Goal: Information Seeking & Learning: Find specific fact

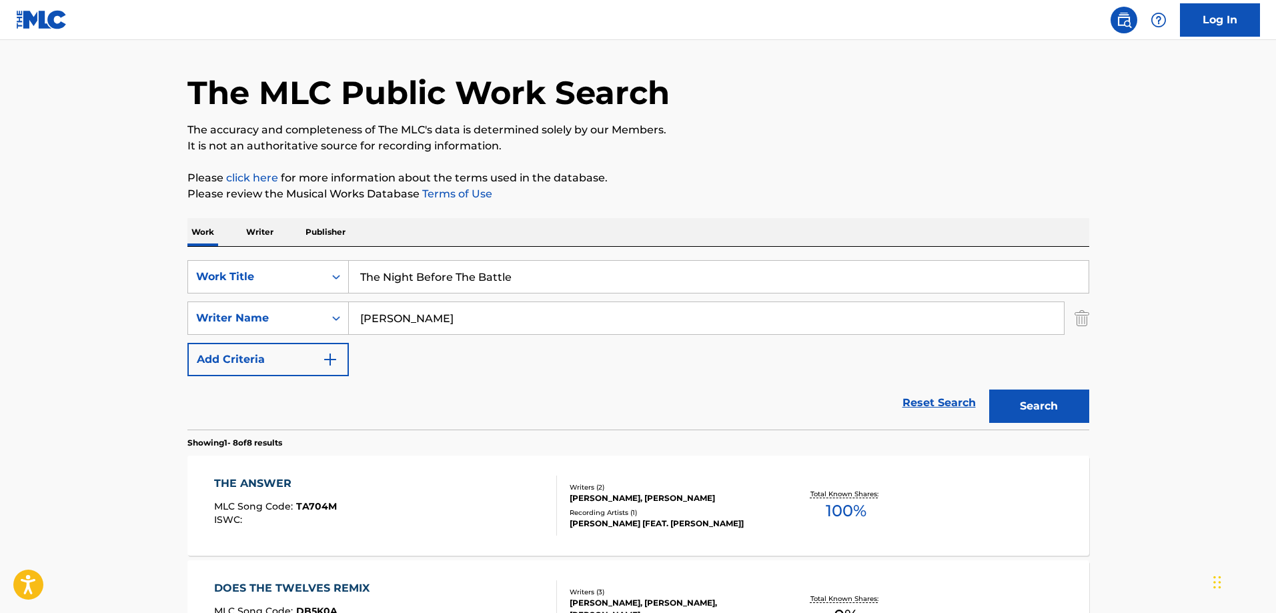
click at [492, 260] on div "The Night Before The Battle" at bounding box center [719, 276] width 740 height 33
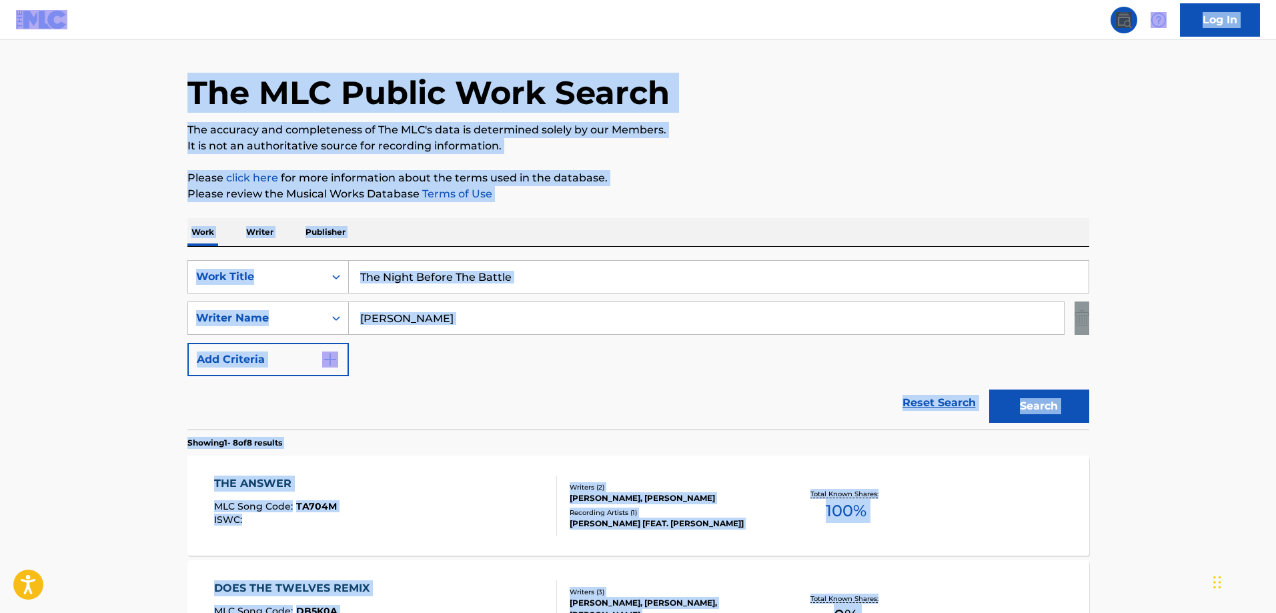
click at [490, 264] on input "The Night Before The Battle" at bounding box center [719, 277] width 740 height 32
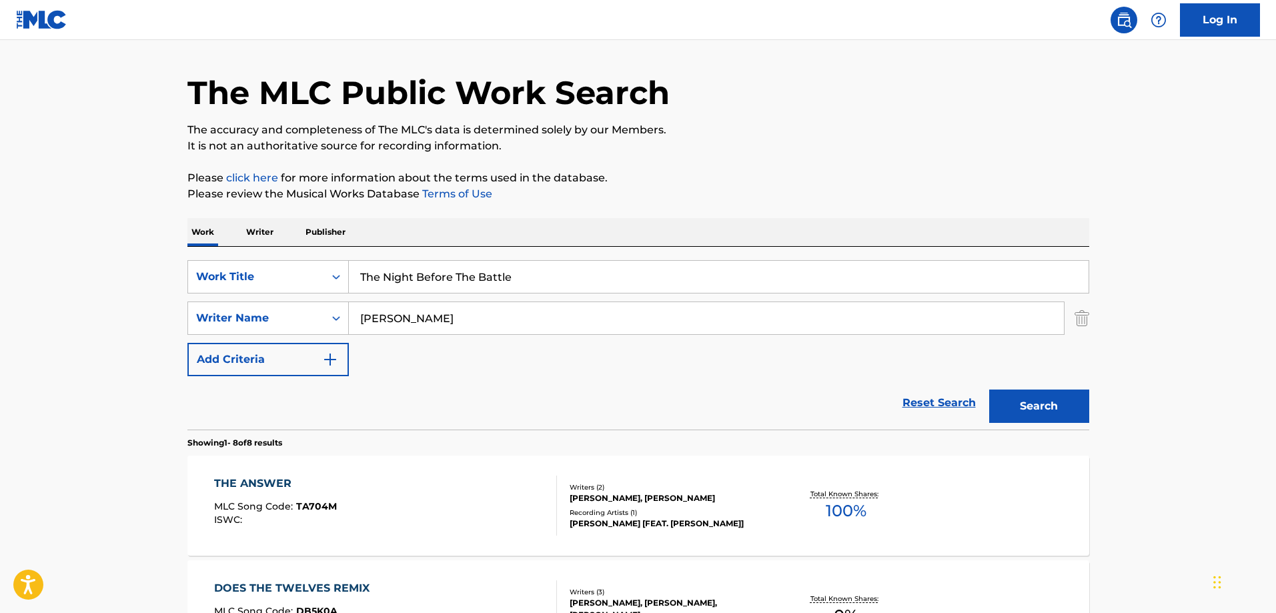
paste input "EL VAGO DE LOS NIKE"
type input "EL VAGO DE LOS NIKE"
click at [510, 317] on input "[PERSON_NAME]" at bounding box center [706, 318] width 715 height 32
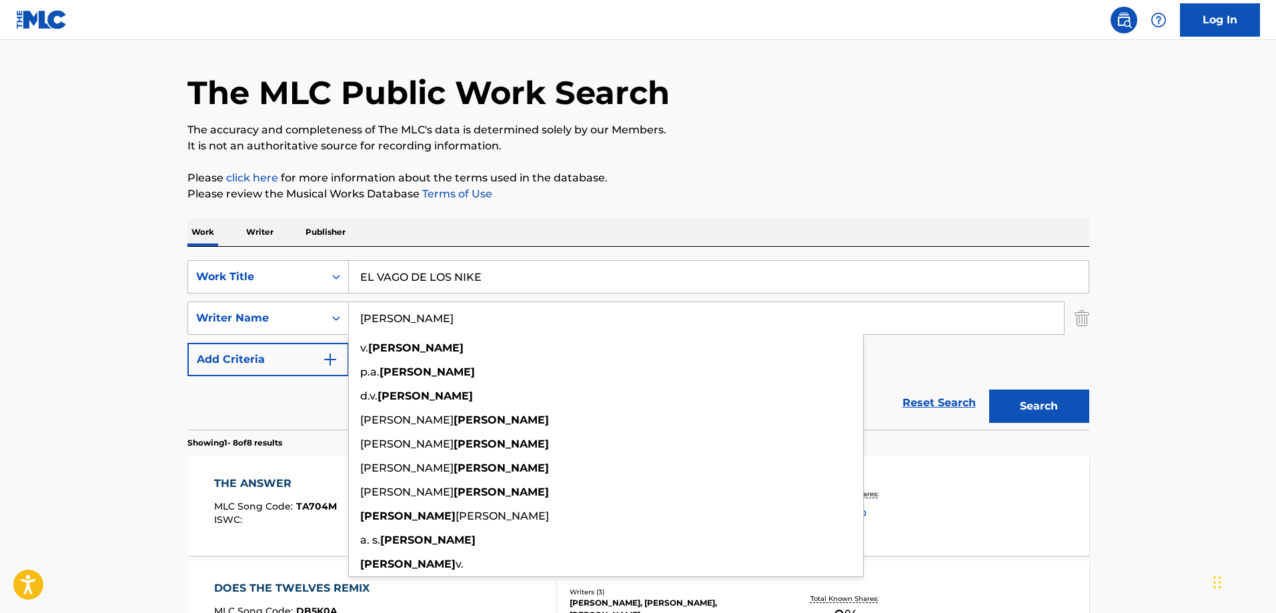
paste input "[PERSON_NAME]"
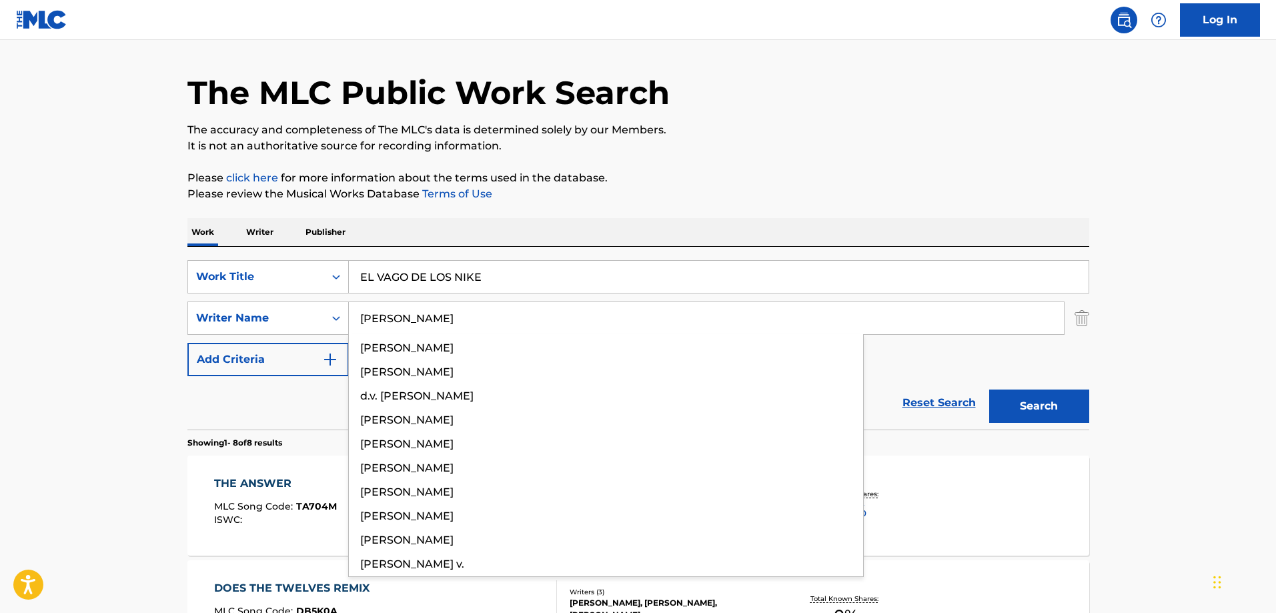
click at [1058, 388] on div "Search" at bounding box center [1036, 402] width 107 height 53
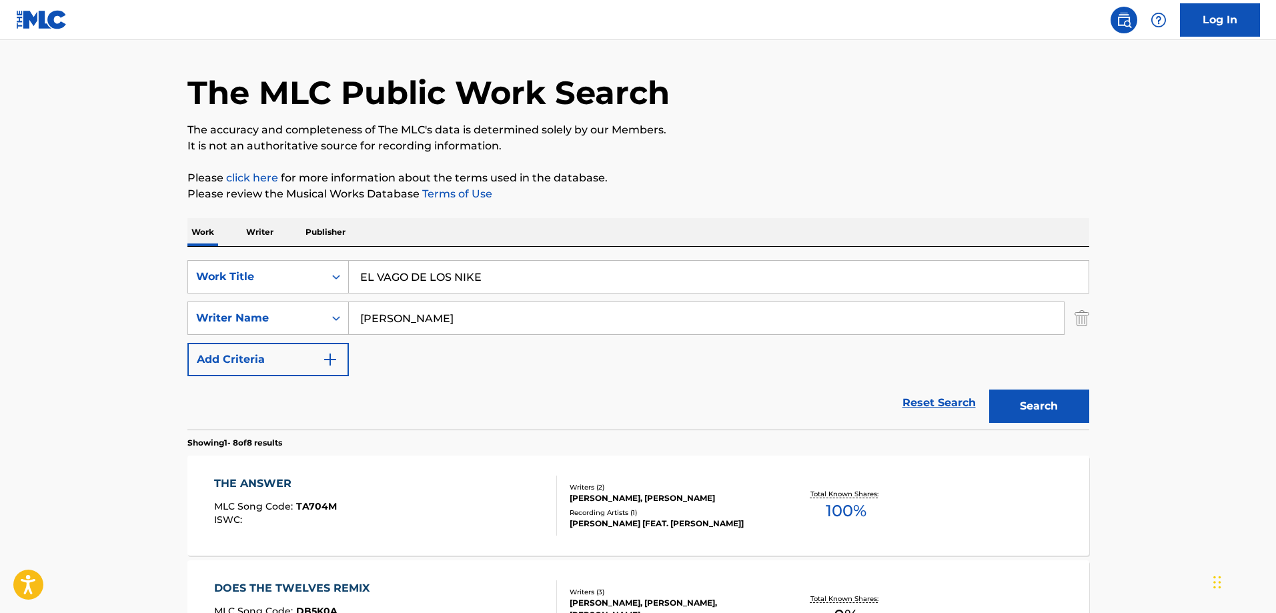
click at [1053, 398] on button "Search" at bounding box center [1039, 406] width 100 height 33
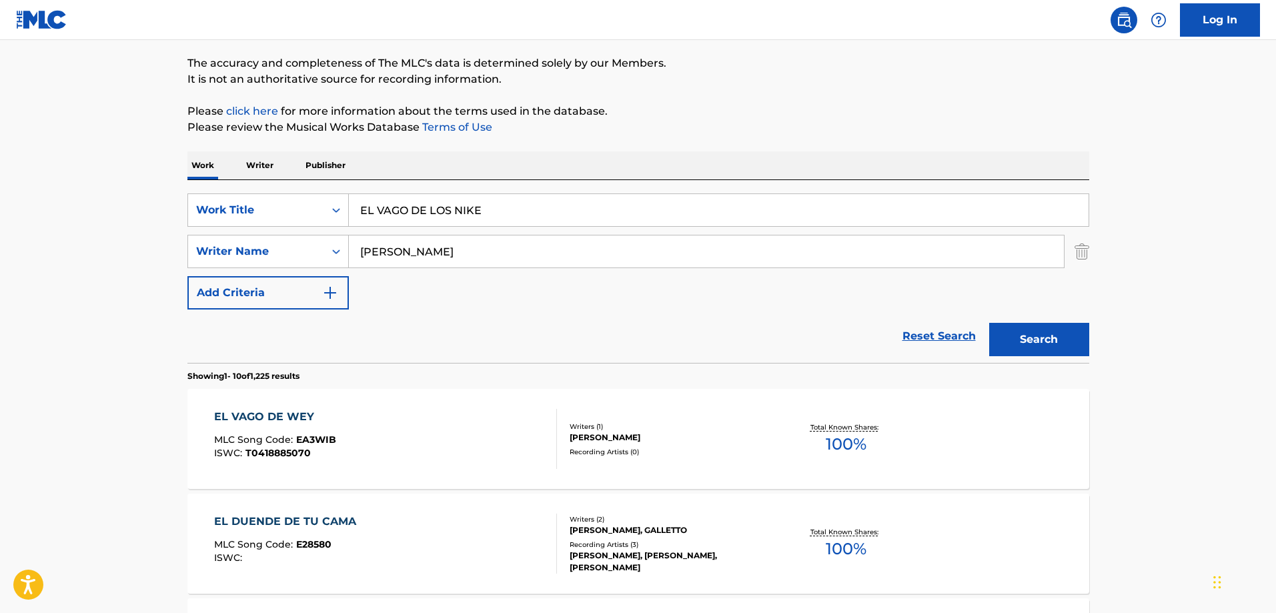
click at [484, 258] on input "[PERSON_NAME]" at bounding box center [706, 251] width 715 height 32
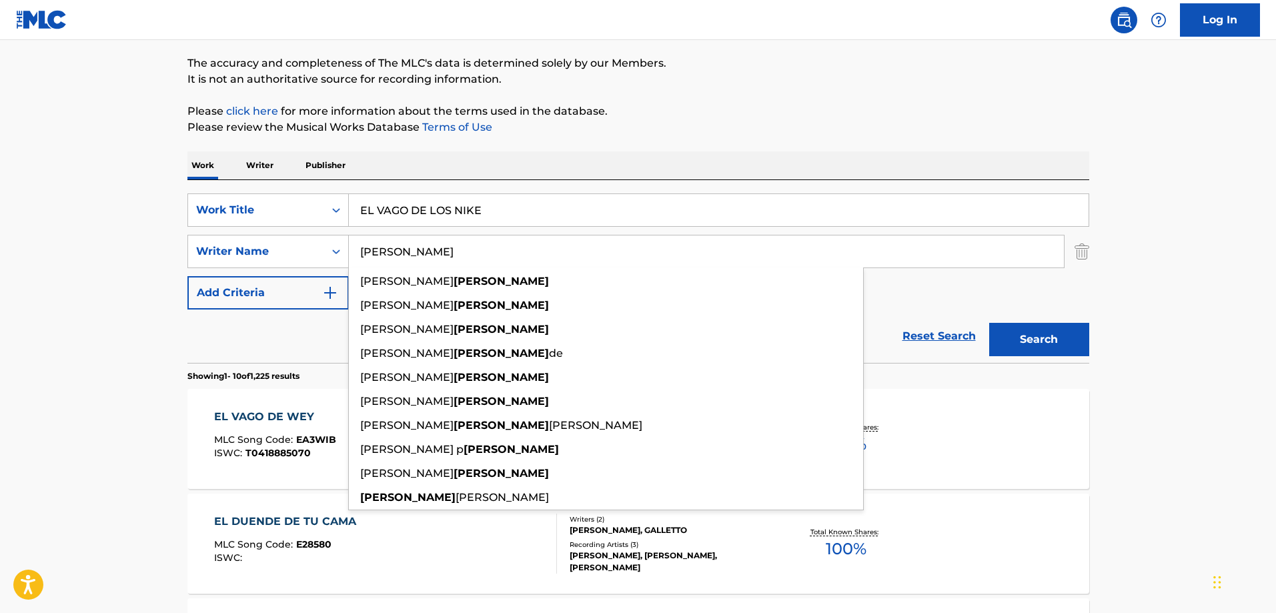
paste input "[PERSON_NAME]"
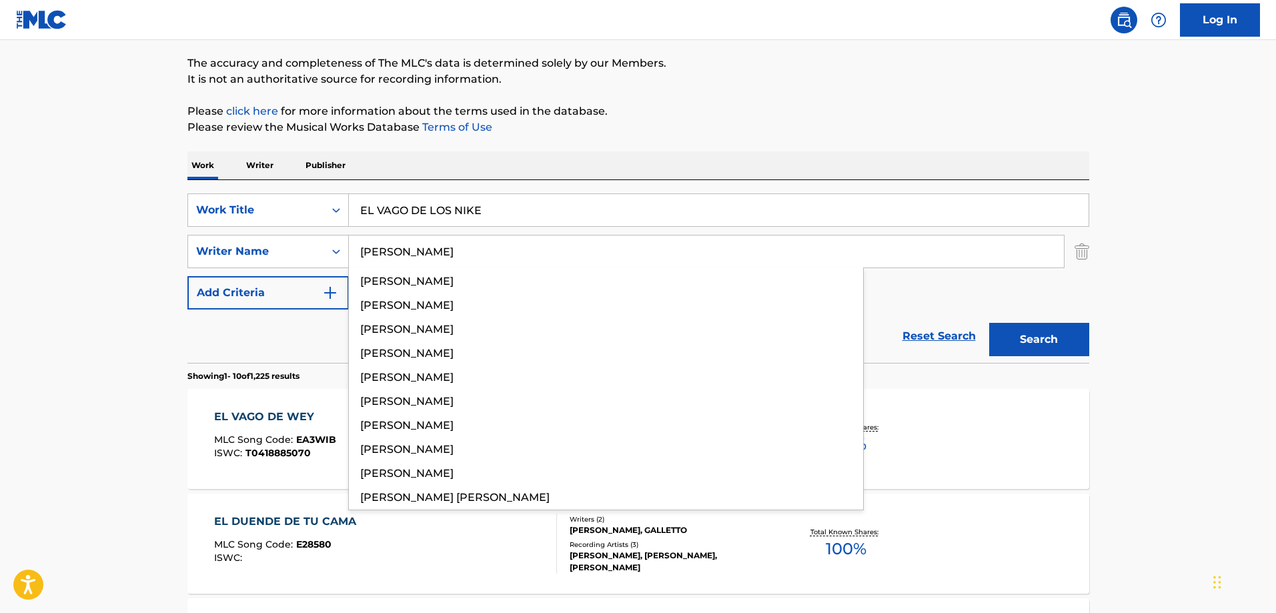
type input "[PERSON_NAME]"
click at [989, 323] on button "Search" at bounding box center [1039, 339] width 100 height 33
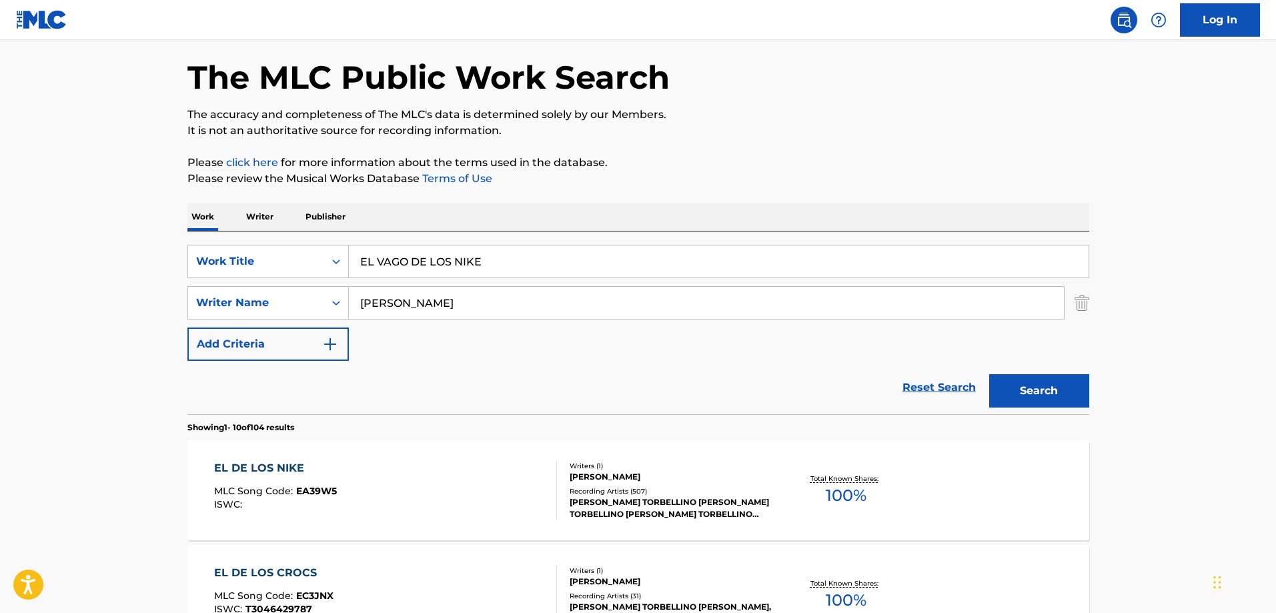
scroll to position [76, 0]
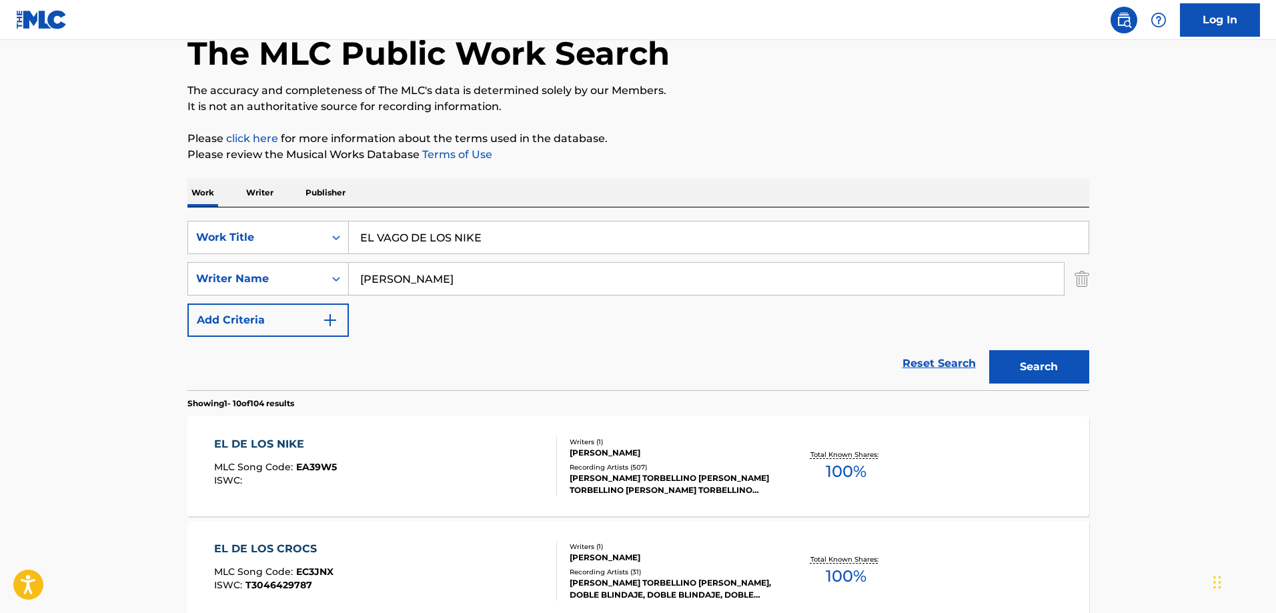
click at [406, 476] on div "EL DE LOS NIKE MLC Song Code : EA39W5 ISWC :" at bounding box center [385, 466] width 343 height 60
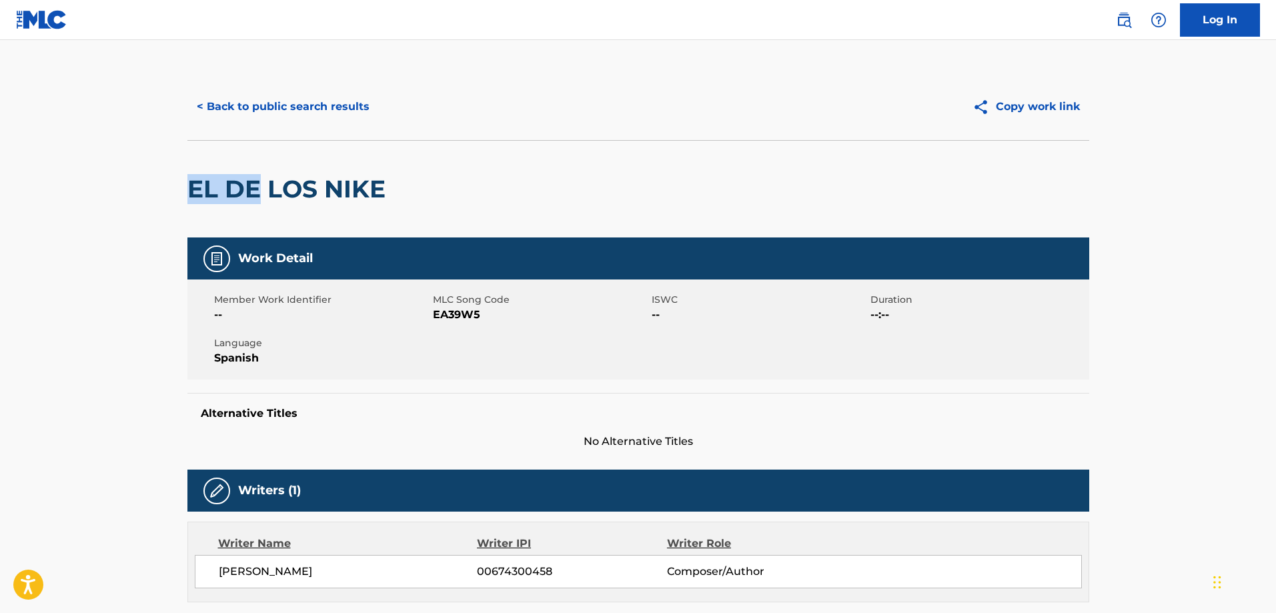
drag, startPoint x: 193, startPoint y: 193, endPoint x: 253, endPoint y: 193, distance: 60.0
click at [253, 193] on h2 "EL DE LOS NIKE" at bounding box center [289, 189] width 205 height 30
click at [211, 196] on h2 "EL DE LOS NIKE" at bounding box center [289, 189] width 205 height 30
drag, startPoint x: 211, startPoint y: 196, endPoint x: 257, endPoint y: 193, distance: 45.5
click at [311, 193] on h2 "EL DE LOS NIKE" at bounding box center [289, 189] width 205 height 30
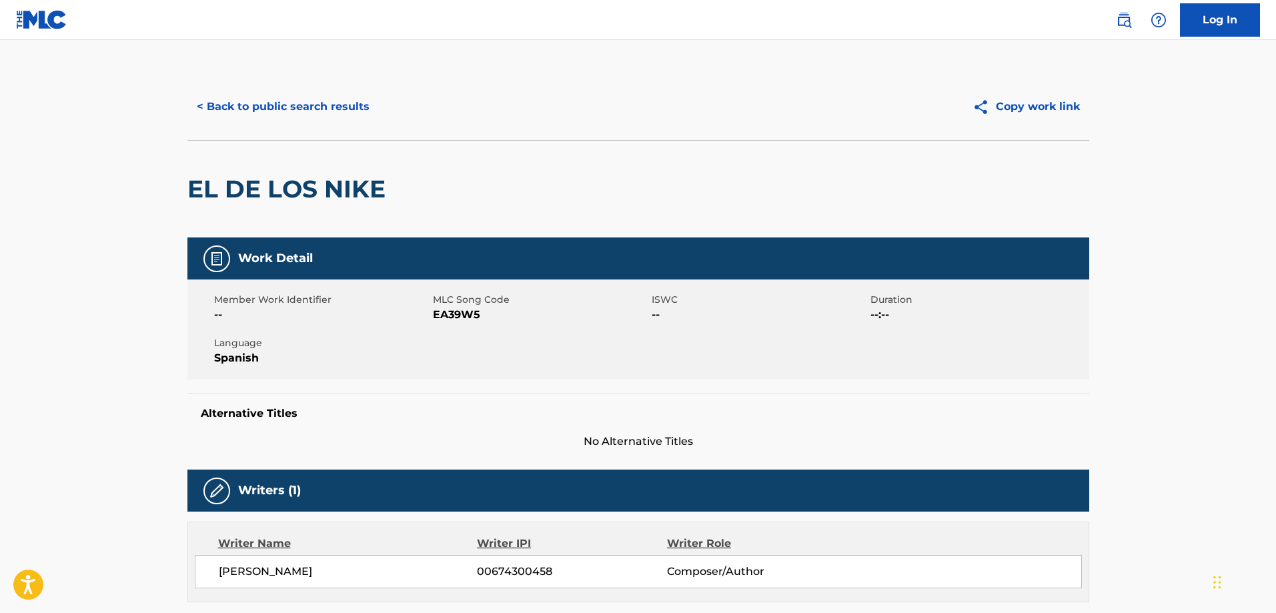
click at [196, 194] on h2 "EL DE LOS NIKE" at bounding box center [289, 189] width 205 height 30
drag, startPoint x: 196, startPoint y: 194, endPoint x: 389, endPoint y: 193, distance: 192.8
click at [389, 193] on h2 "EL DE LOS NIKE" at bounding box center [289, 189] width 205 height 30
copy div "EL DE LOS NIKE"
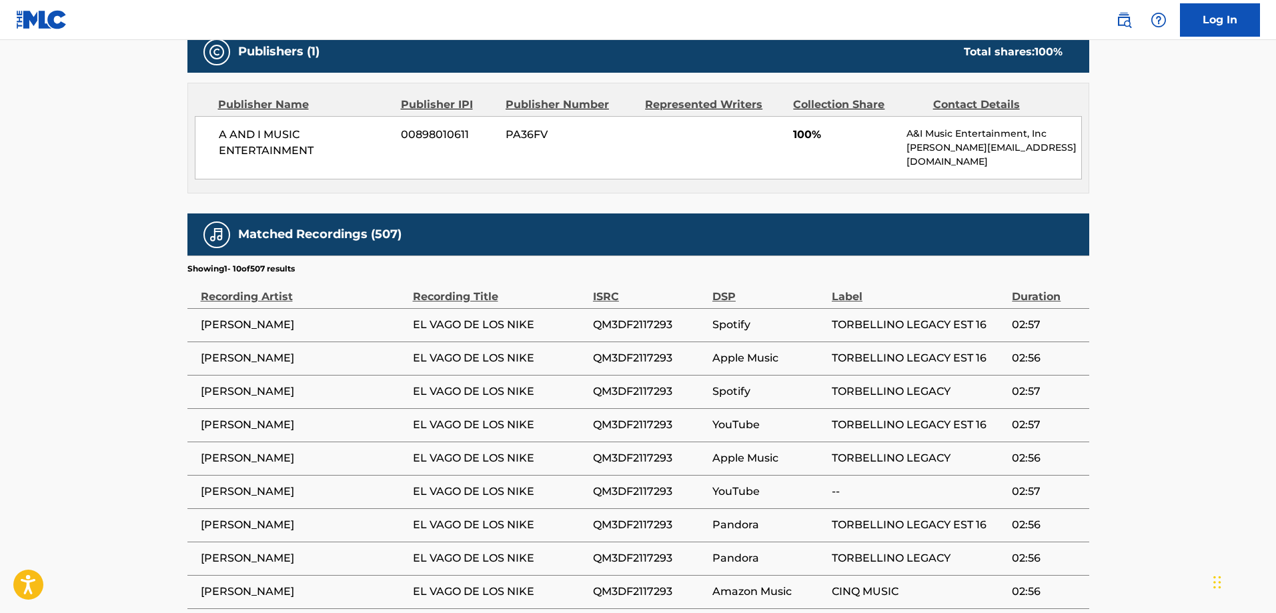
scroll to position [667, 0]
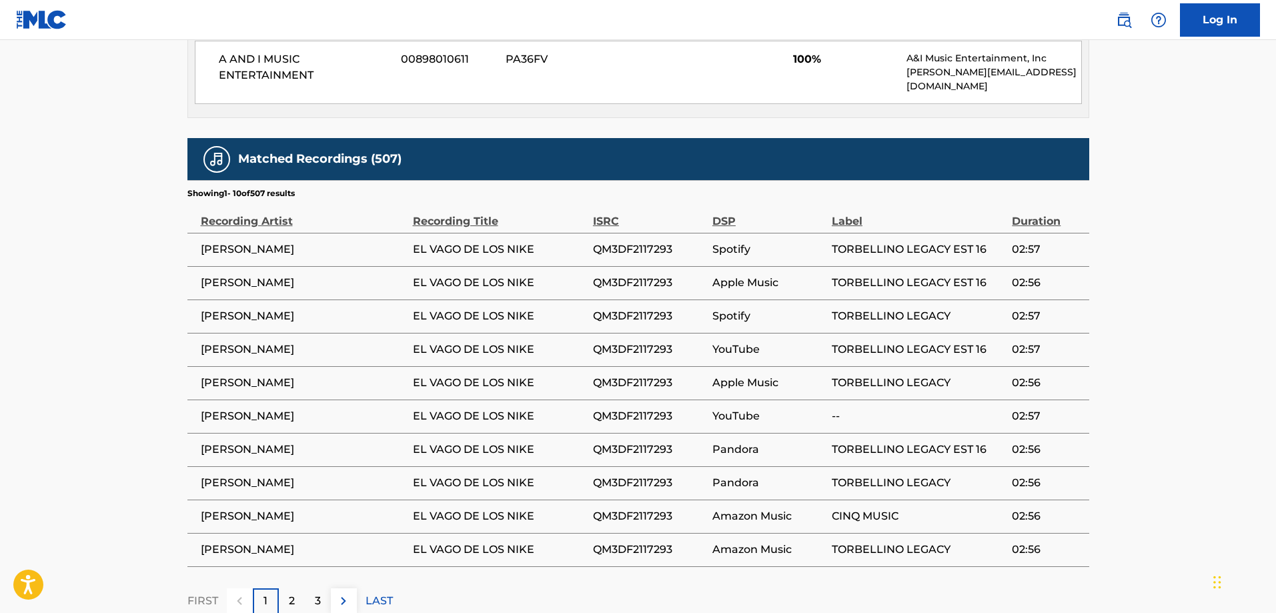
click at [214, 243] on span "[PERSON_NAME]" at bounding box center [303, 249] width 205 height 16
drag, startPoint x: 214, startPoint y: 243, endPoint x: 325, endPoint y: 241, distance: 110.7
click at [325, 241] on span "[PERSON_NAME]" at bounding box center [303, 249] width 205 height 16
copy span "[PERSON_NAME]"
